Goal: Browse casually: Explore the website without a specific task or goal

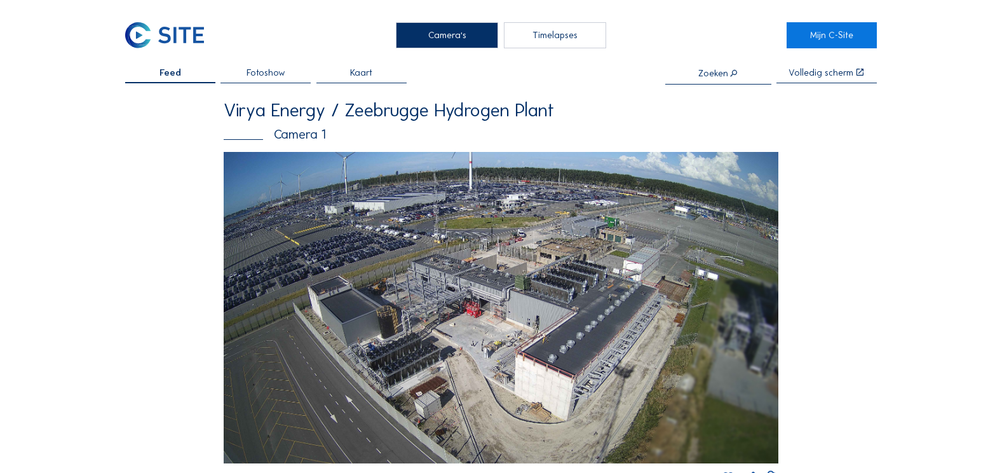
click at [411, 330] on img at bounding box center [501, 308] width 554 height 312
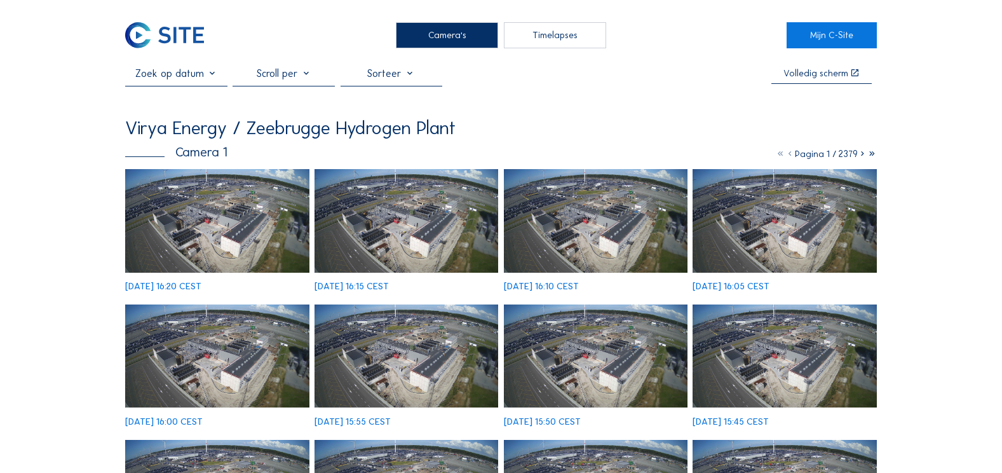
click at [229, 224] on img at bounding box center [217, 221] width 184 height 104
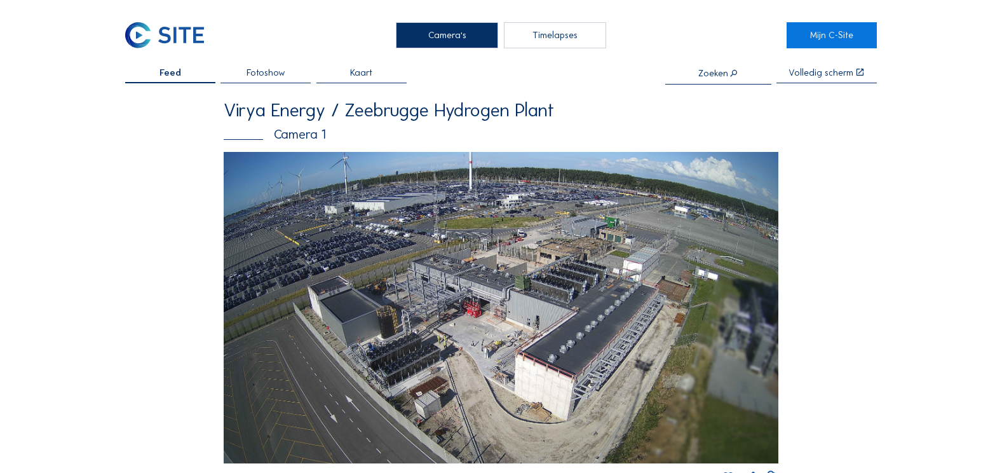
click at [419, 371] on img at bounding box center [501, 308] width 554 height 312
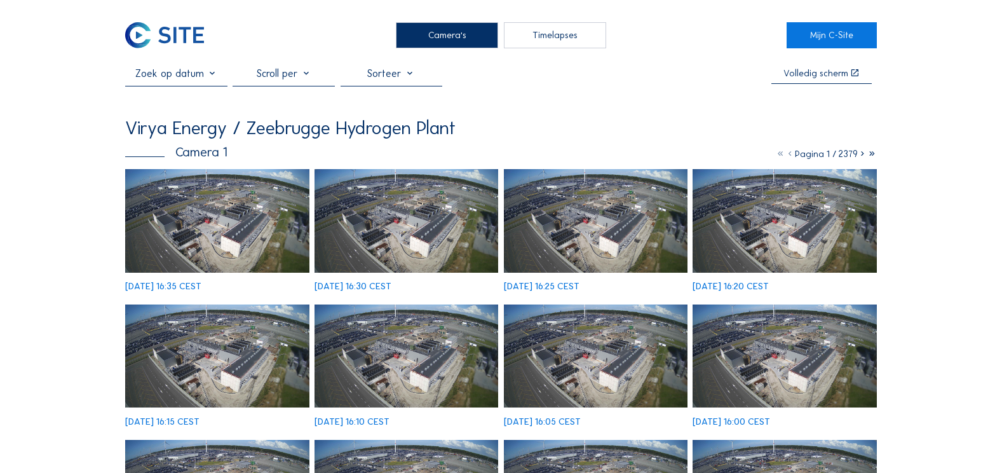
click at [220, 195] on img at bounding box center [217, 221] width 184 height 104
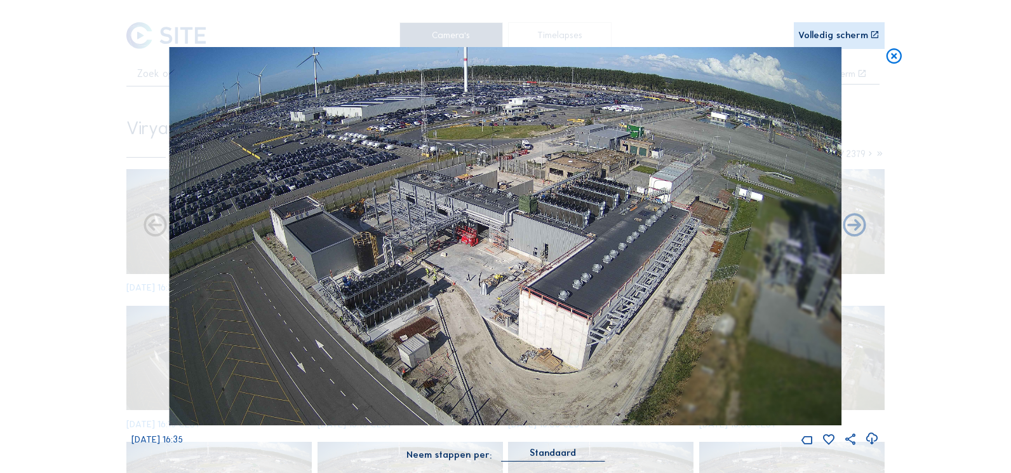
click at [838, 34] on div "Volledig scherm" at bounding box center [834, 35] width 70 height 10
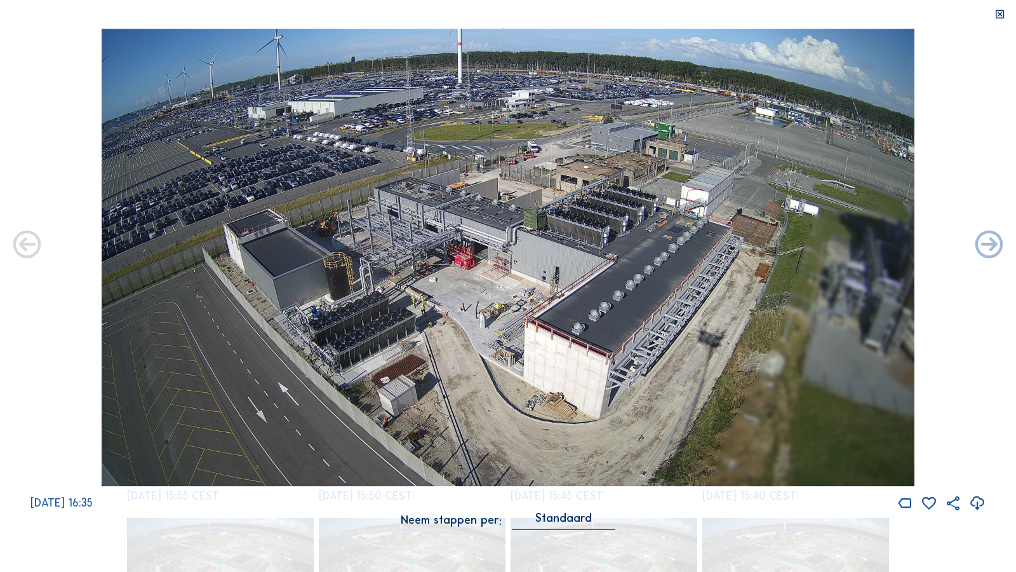
click at [997, 13] on icon at bounding box center [1000, 15] width 11 height 12
